Goal: Information Seeking & Learning: Find specific fact

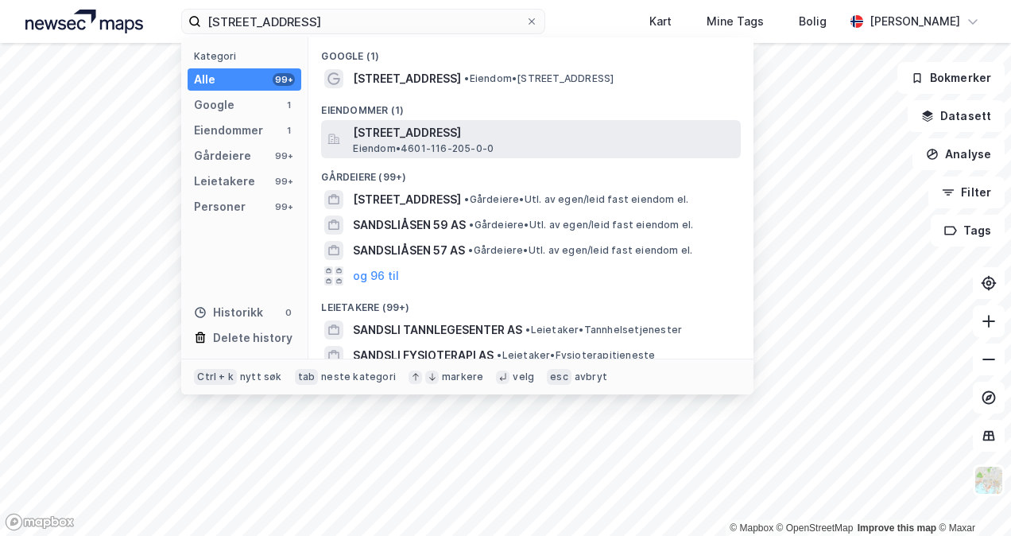
type input "[STREET_ADDRESS]"
click at [396, 133] on span "[STREET_ADDRESS]" at bounding box center [543, 132] width 381 height 19
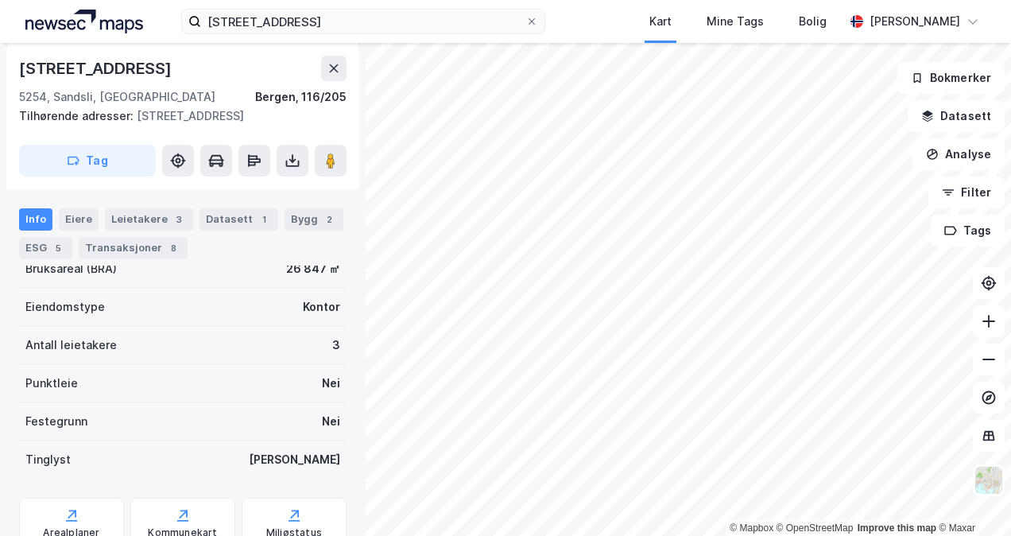
scroll to position [347, 0]
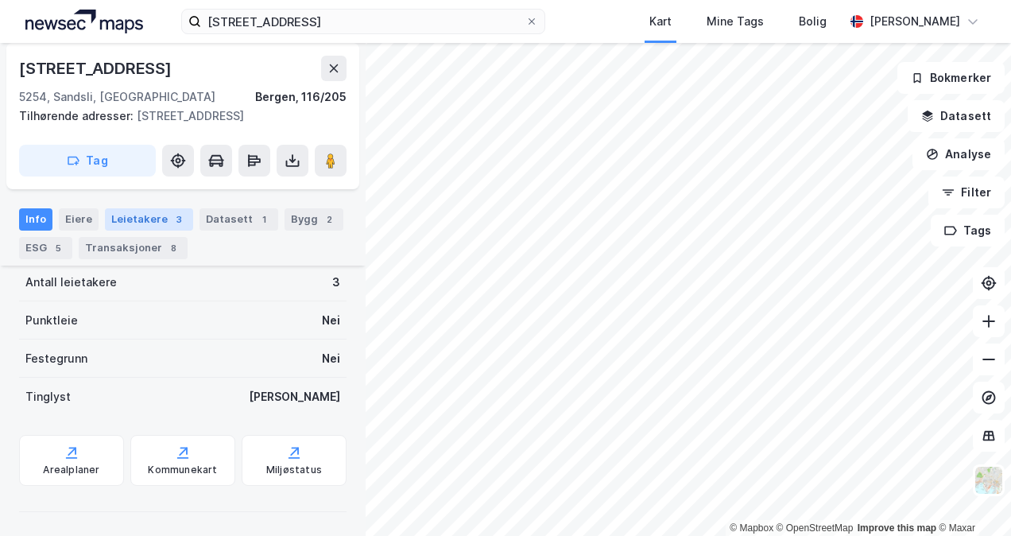
click at [149, 218] on div "Leietakere 3" at bounding box center [149, 219] width 88 height 22
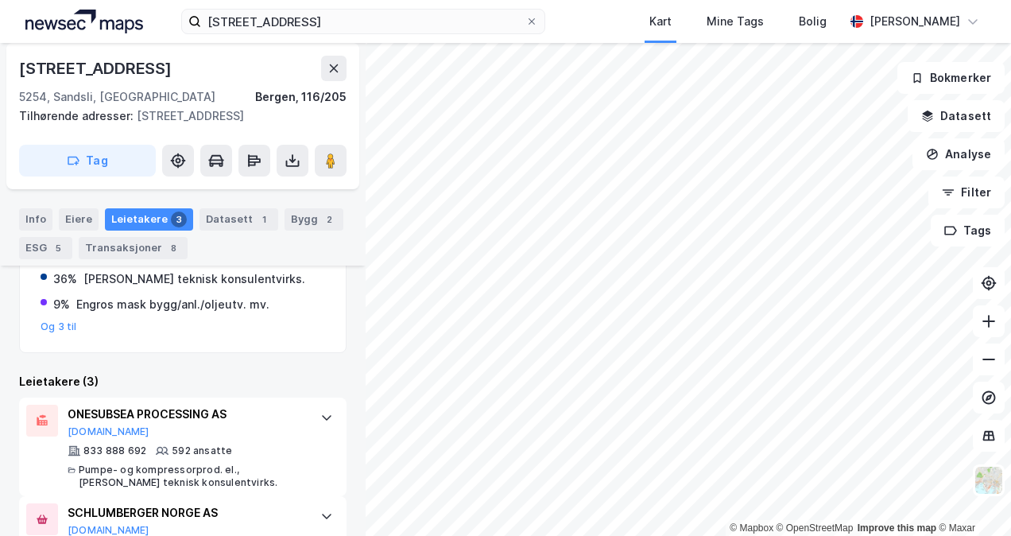
scroll to position [506, 0]
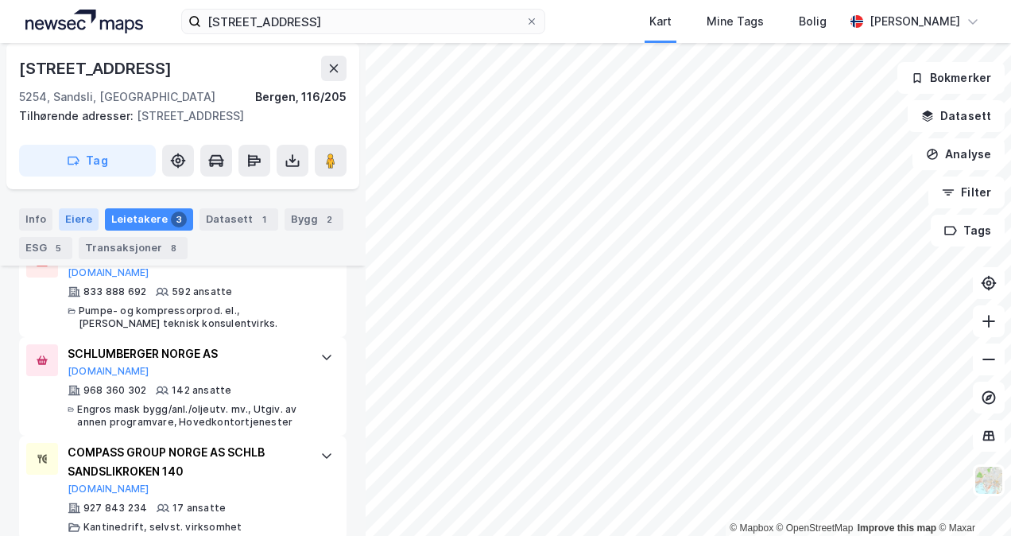
click at [70, 216] on div "Eiere" at bounding box center [79, 219] width 40 height 22
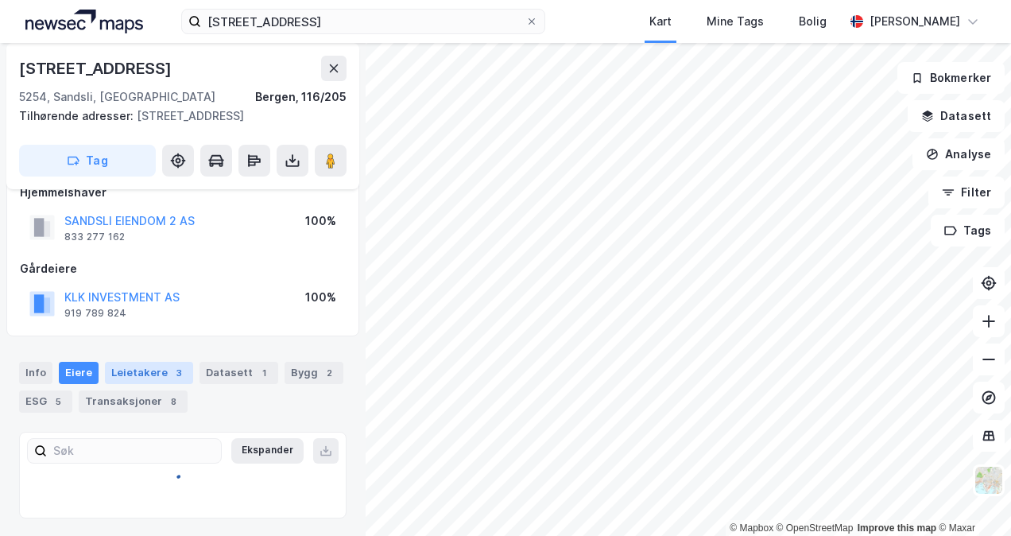
scroll to position [101, 0]
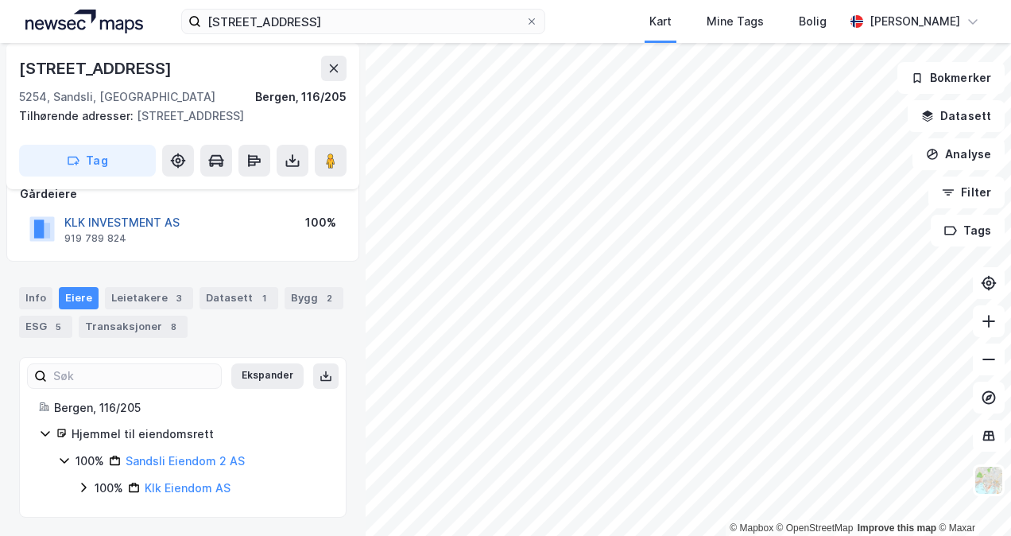
click at [0, 0] on button "KLK INVESTMENT AS" at bounding box center [0, 0] width 0 height 0
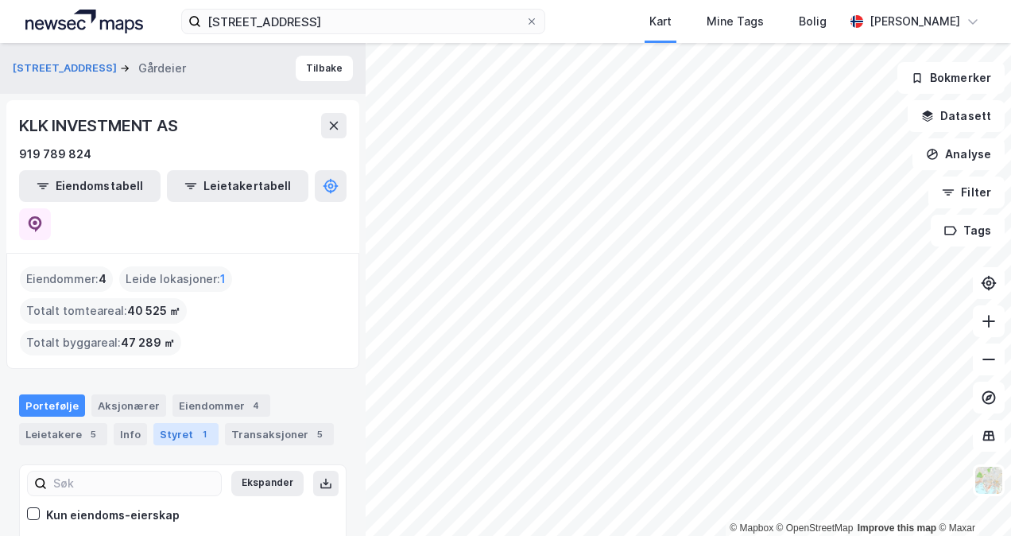
click at [171, 423] on div "Styret 1" at bounding box center [185, 434] width 65 height 22
